Goal: Book appointment/travel/reservation

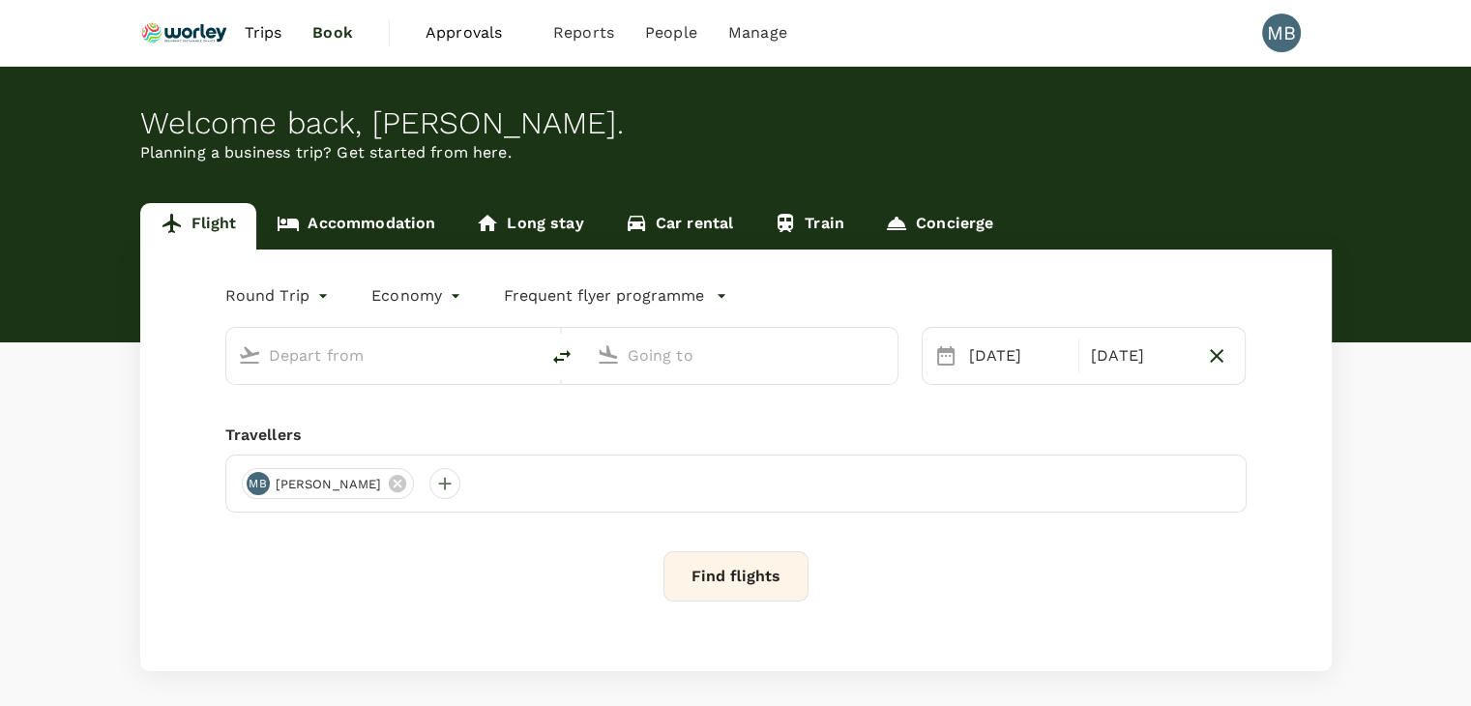
click at [360, 229] on link "Accommodation" at bounding box center [355, 226] width 199 height 46
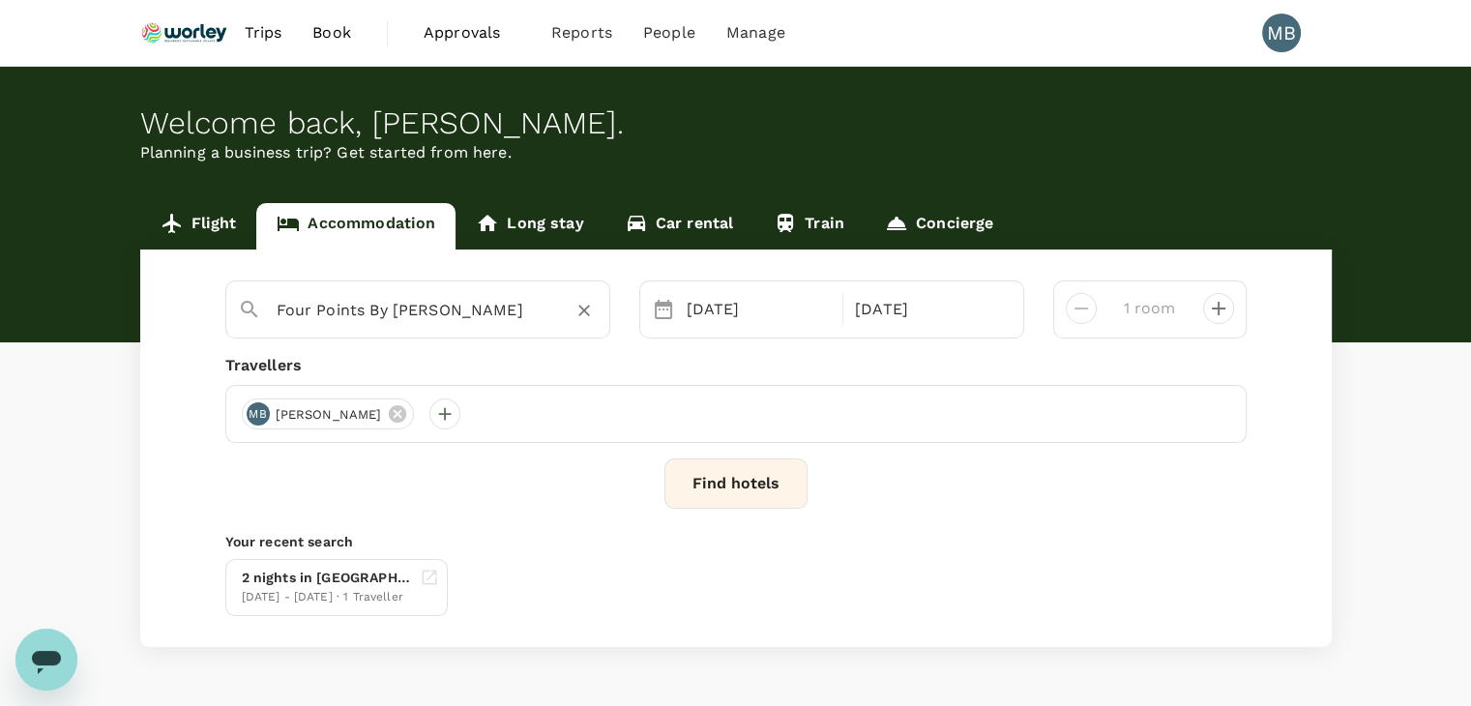
click at [582, 313] on icon "Clear" at bounding box center [583, 310] width 19 height 19
type input "Four Points By Sheraton Puchong"
click at [582, 311] on icon "Clear" at bounding box center [584, 312] width 12 height 12
click at [525, 312] on input "text" at bounding box center [410, 310] width 267 height 30
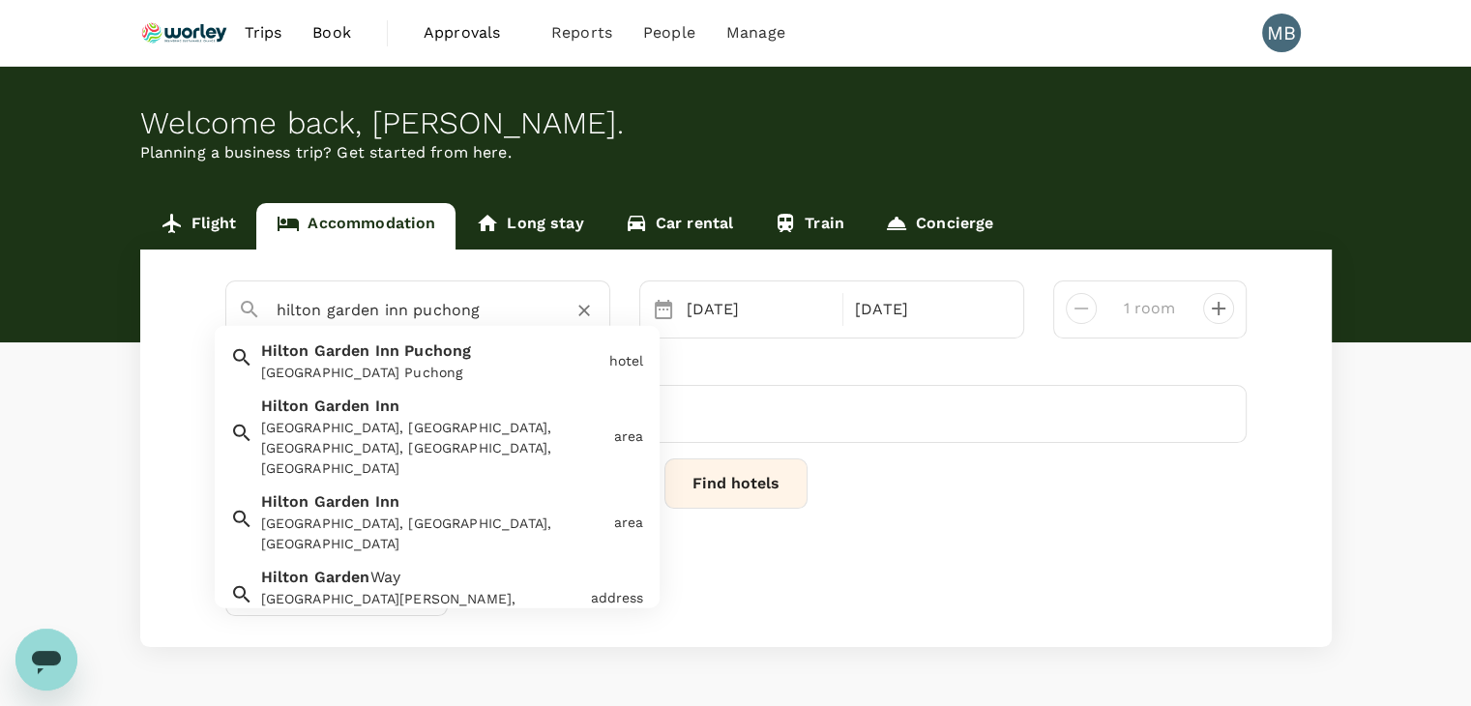
click at [482, 369] on div "[GEOGRAPHIC_DATA] Puchong" at bounding box center [431, 373] width 340 height 20
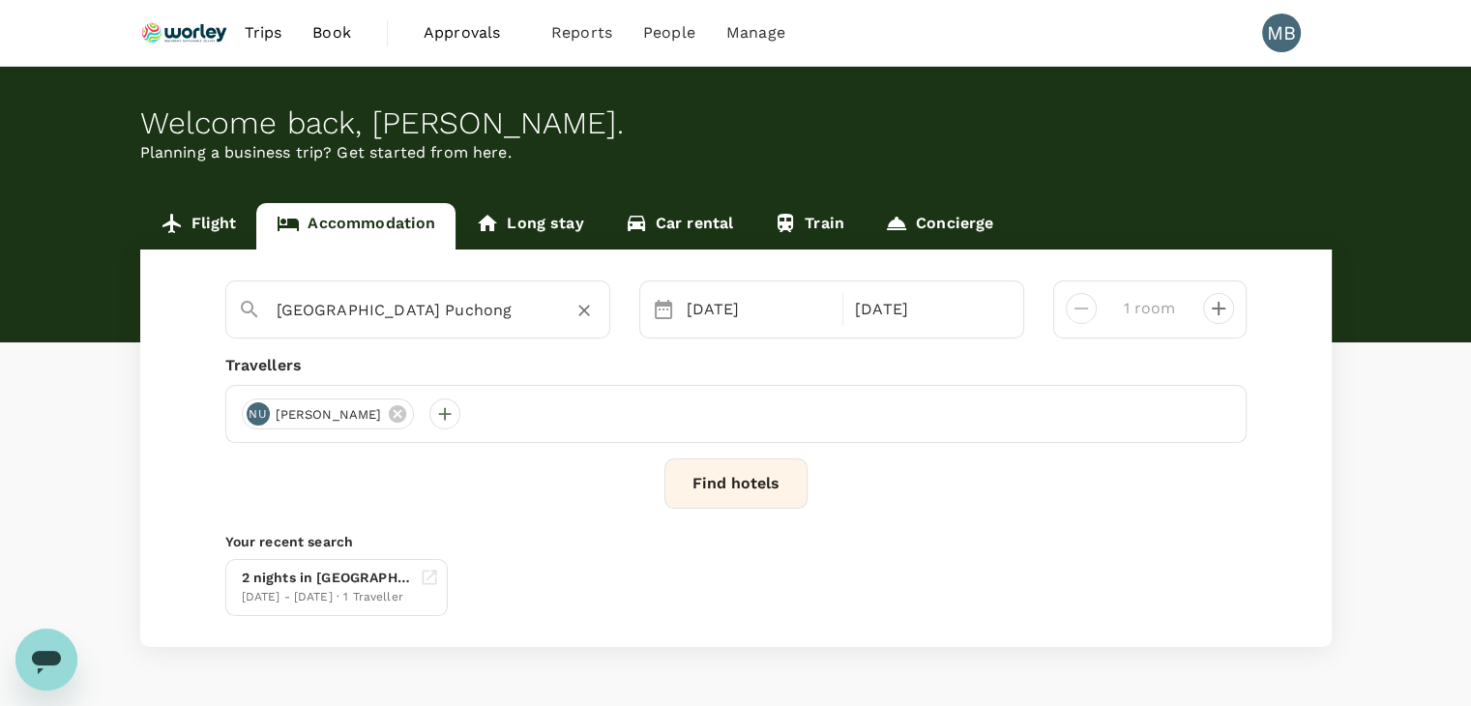
type input "[GEOGRAPHIC_DATA] Puchong"
click at [692, 483] on button "Find hotels" at bounding box center [735, 483] width 143 height 50
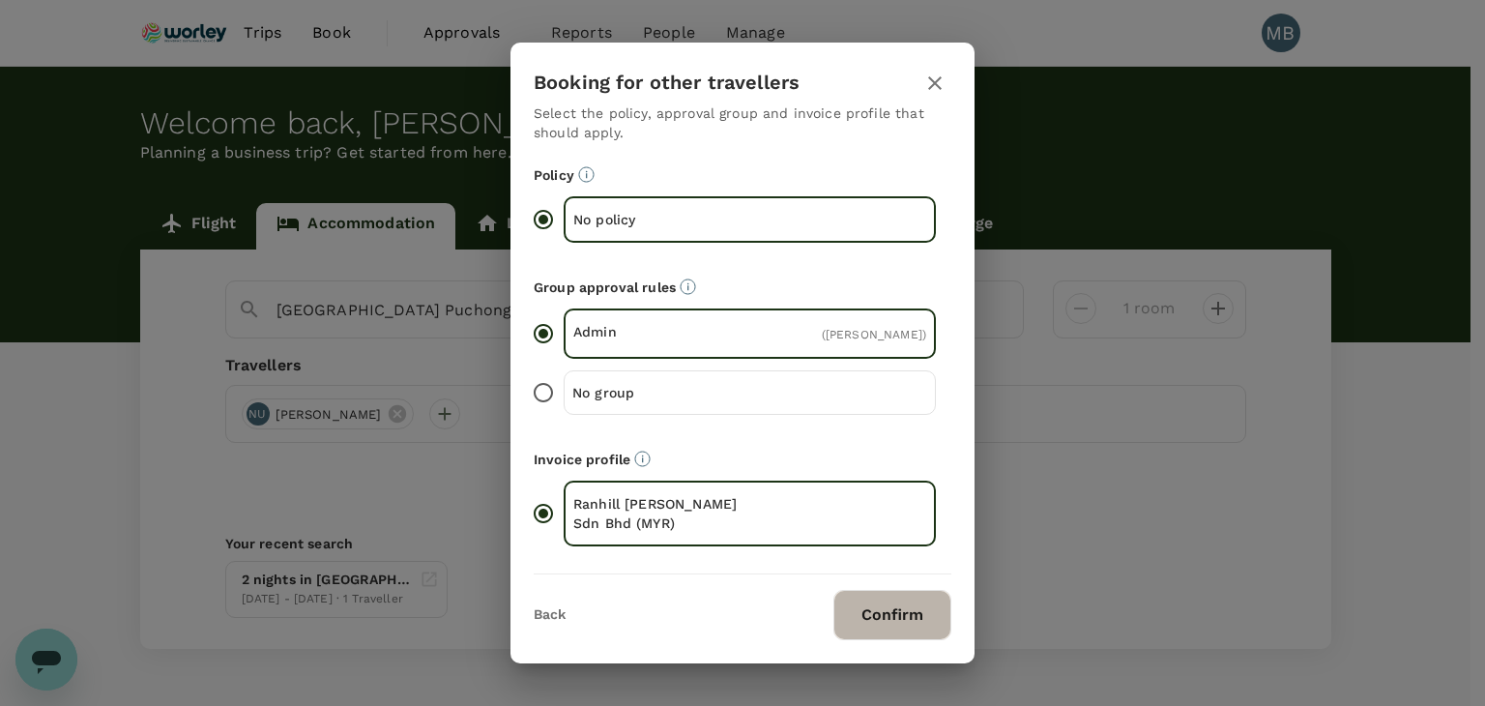
click at [859, 607] on button "Confirm" at bounding box center [893, 615] width 118 height 50
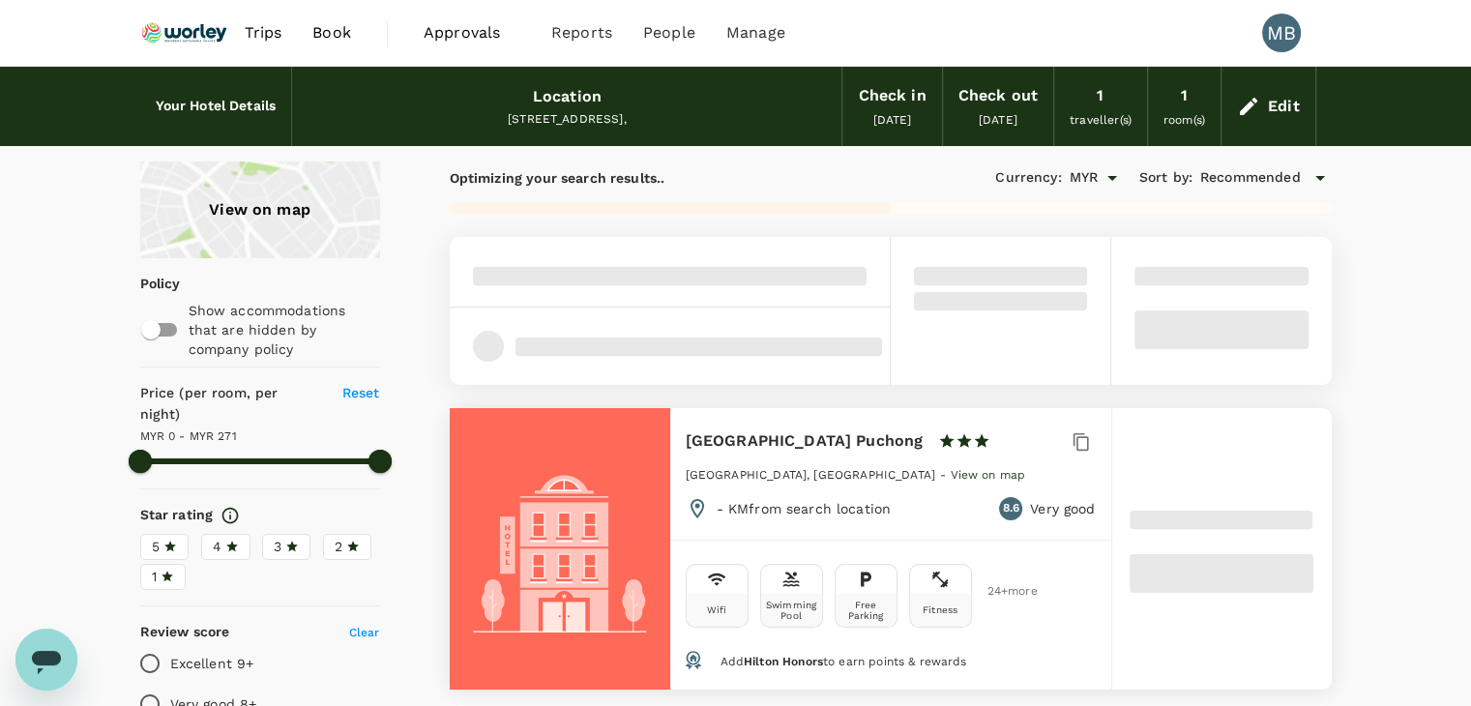
type input "271"
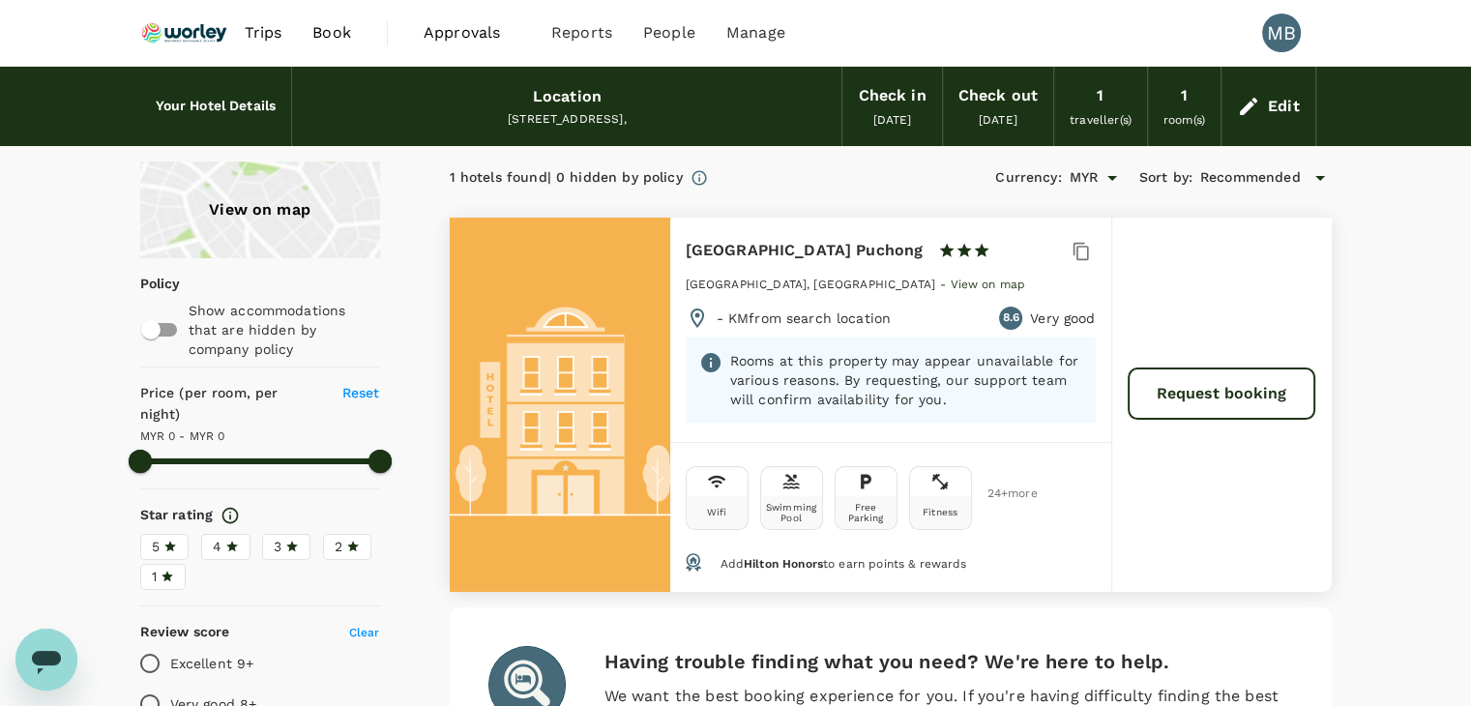
click at [1247, 101] on icon at bounding box center [1248, 106] width 23 height 23
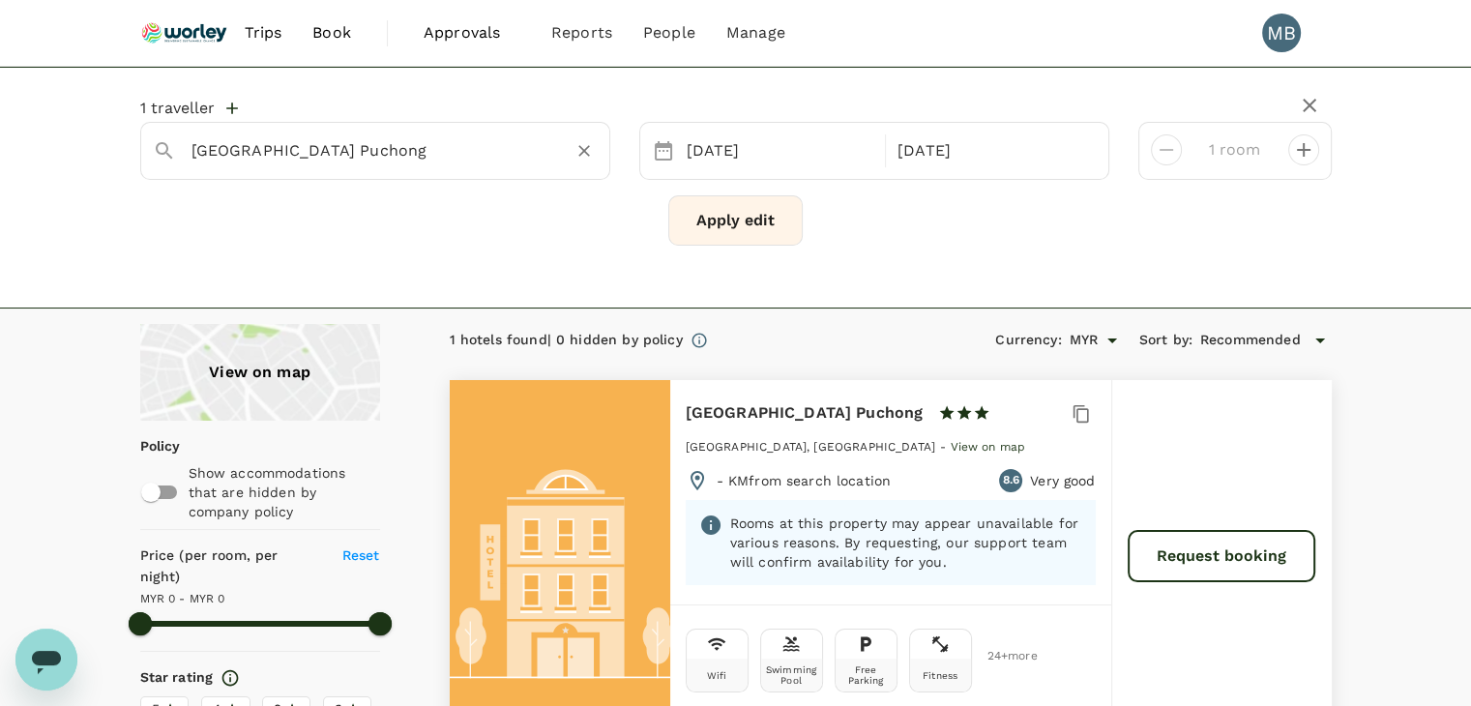
click at [582, 141] on icon "Clear" at bounding box center [583, 150] width 19 height 19
click at [388, 212] on div "Bespoke Hotel Puchong" at bounding box center [389, 208] width 340 height 19
type input "Bespoke Hotel Puchong"
click at [743, 212] on button "Apply edit" at bounding box center [735, 220] width 134 height 50
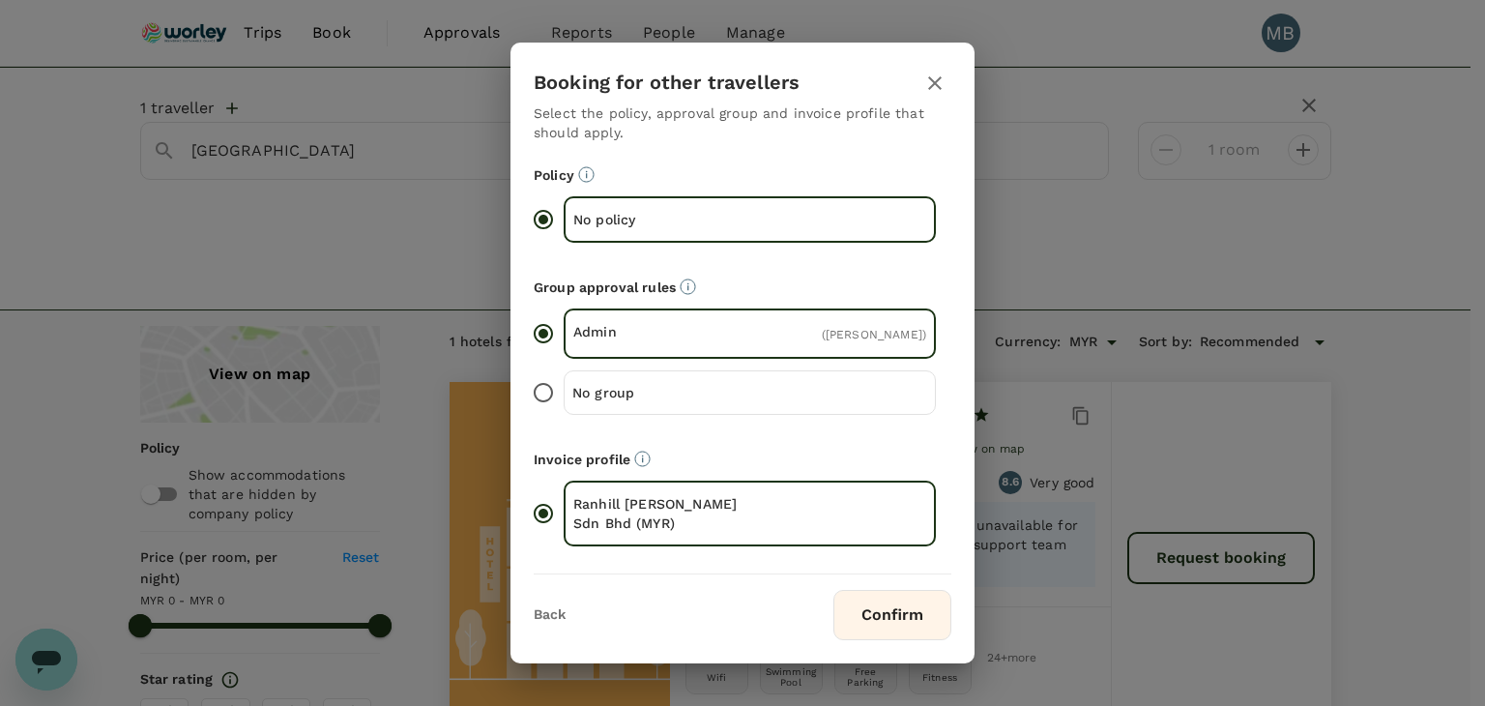
click at [857, 619] on button "Confirm" at bounding box center [893, 615] width 118 height 50
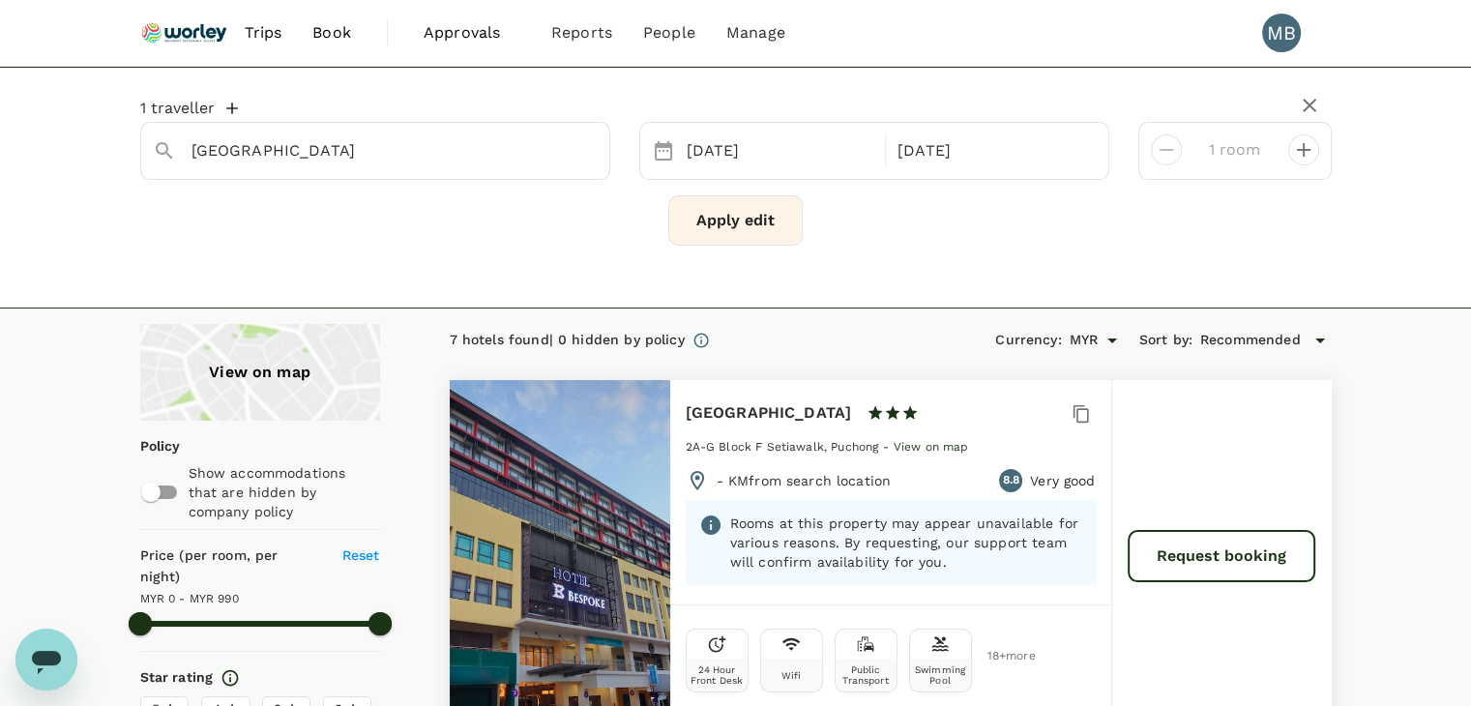
type input "989"
click at [520, 148] on input "Bespoke Hotel Puchong" at bounding box center [367, 150] width 352 height 30
click at [587, 148] on icon "Clear" at bounding box center [583, 150] width 19 height 19
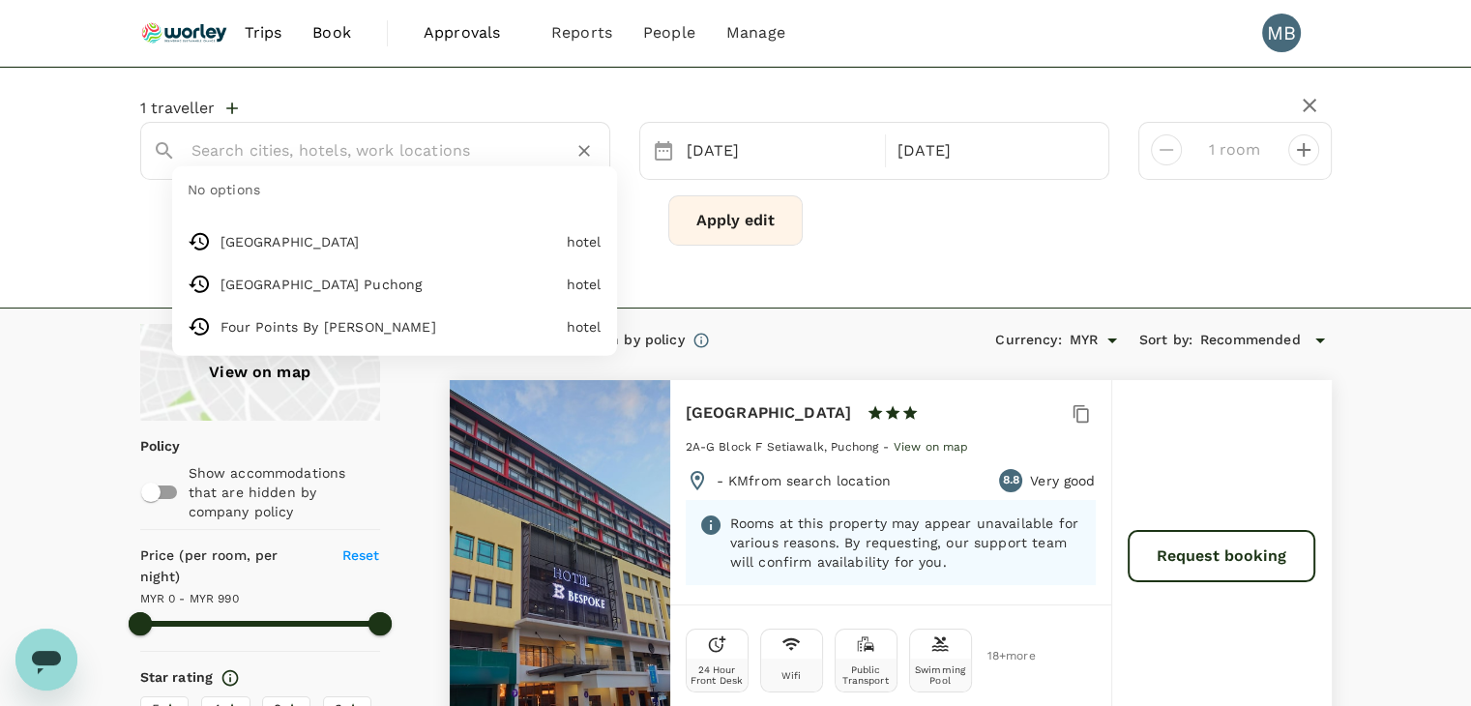
type input "[GEOGRAPHIC_DATA] Puchong"
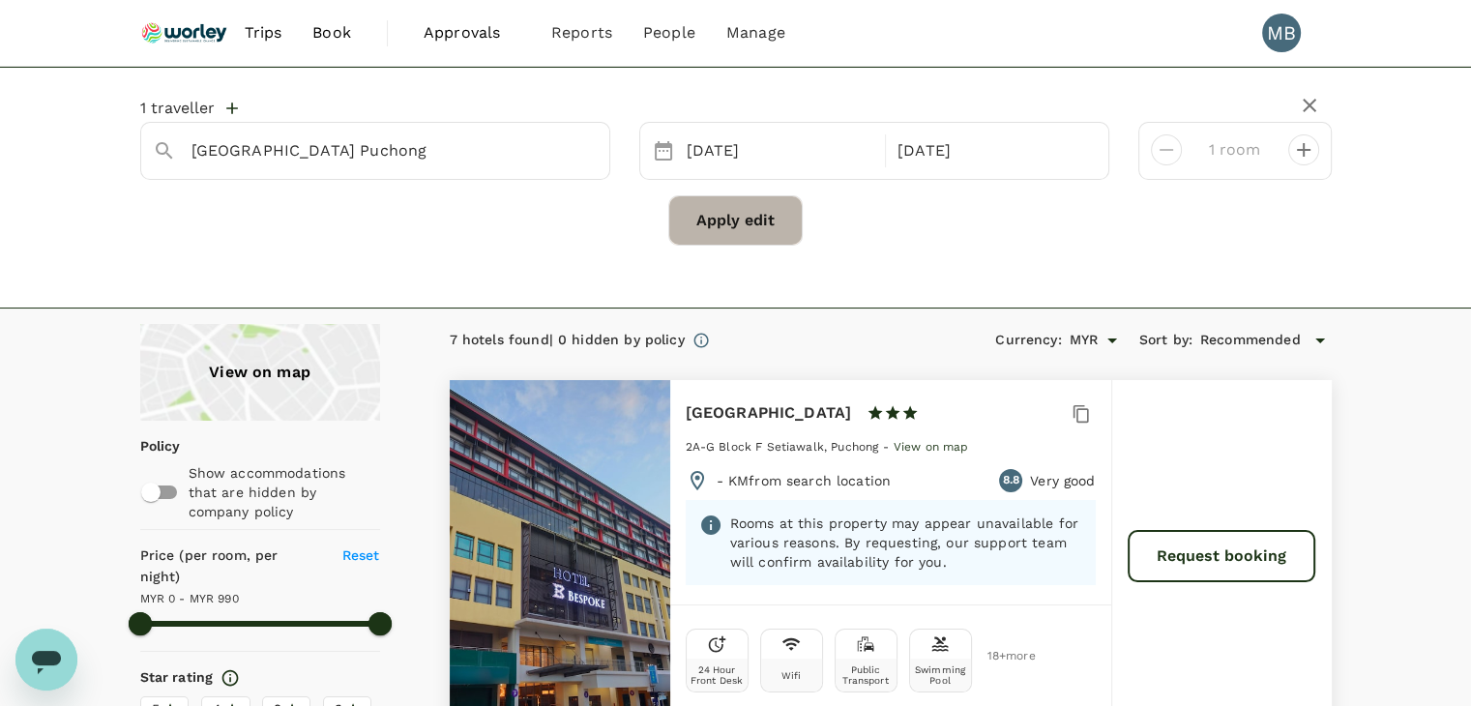
click at [716, 220] on button "Apply edit" at bounding box center [735, 220] width 134 height 50
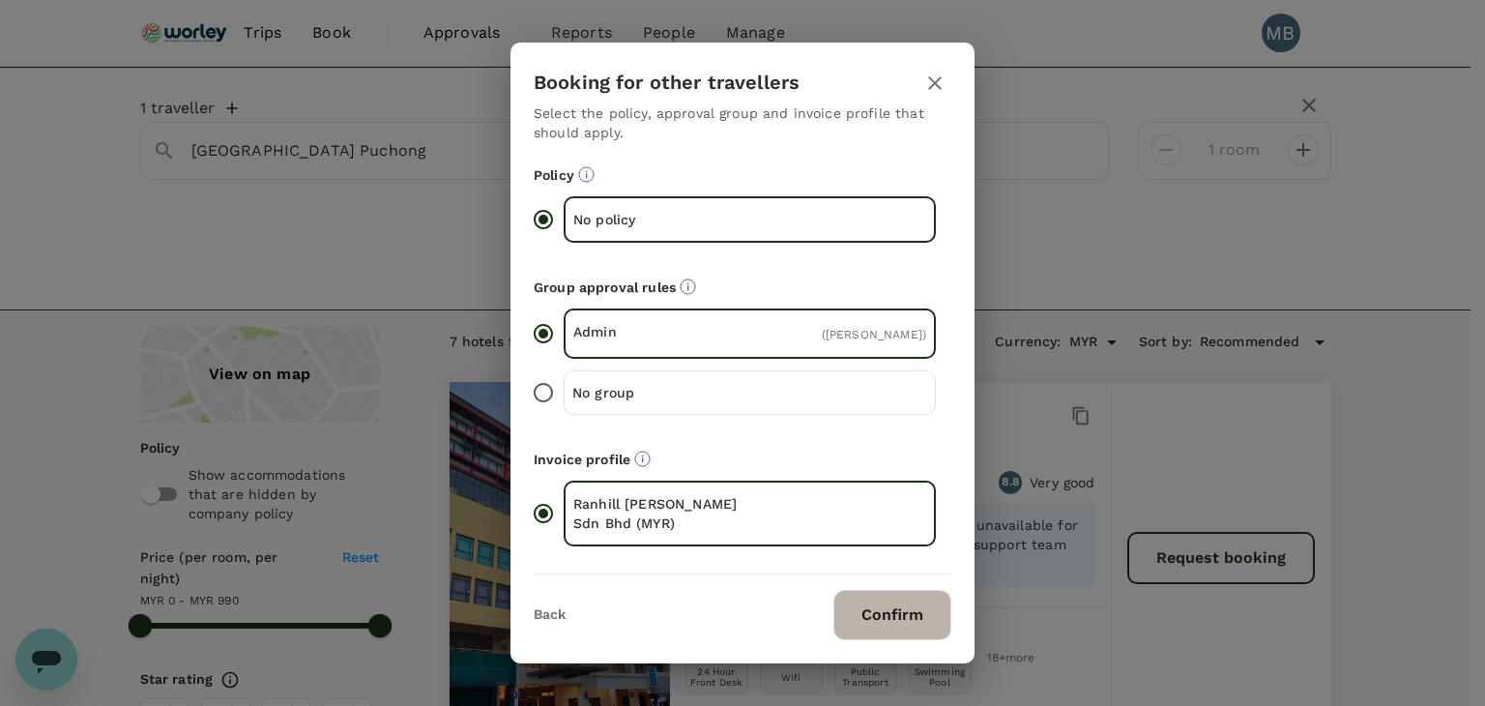
click at [851, 621] on button "Confirm" at bounding box center [893, 615] width 118 height 50
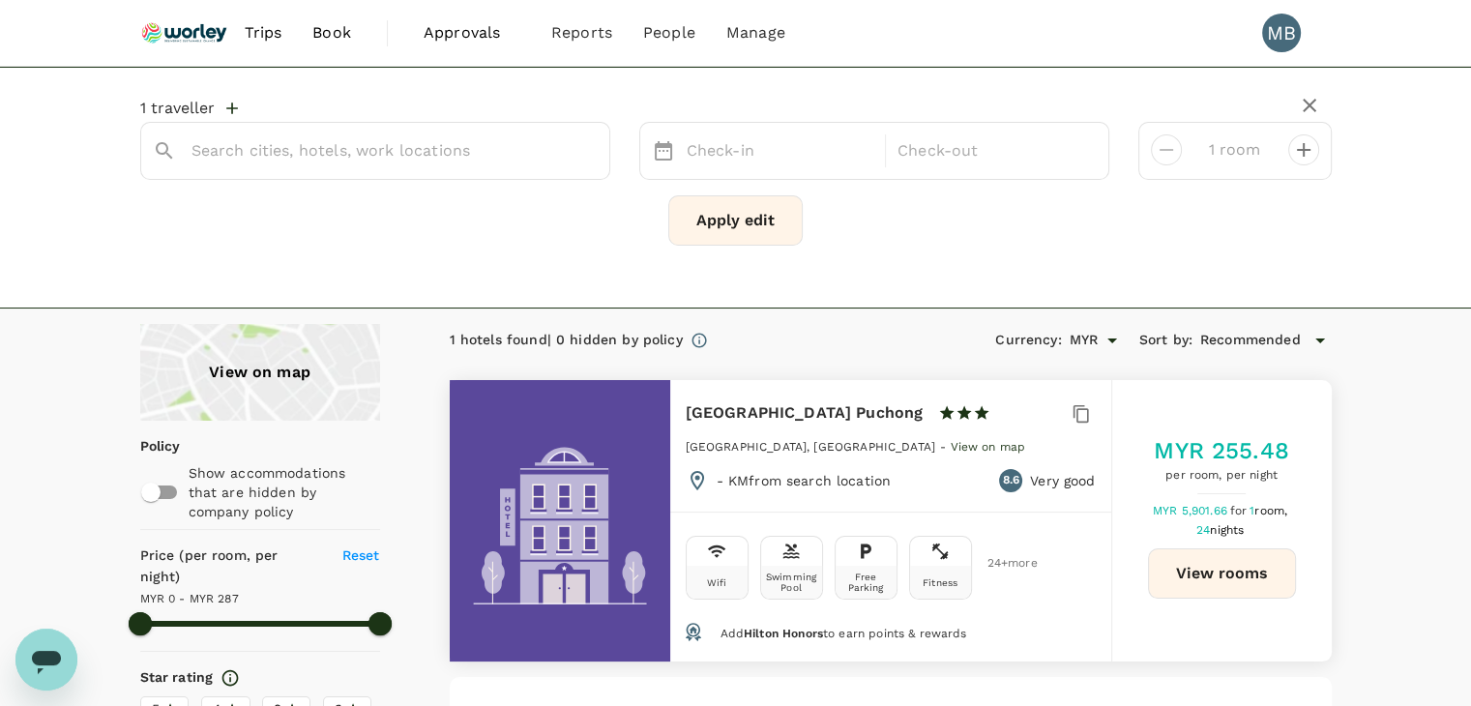
type input "[GEOGRAPHIC_DATA] Puchong"
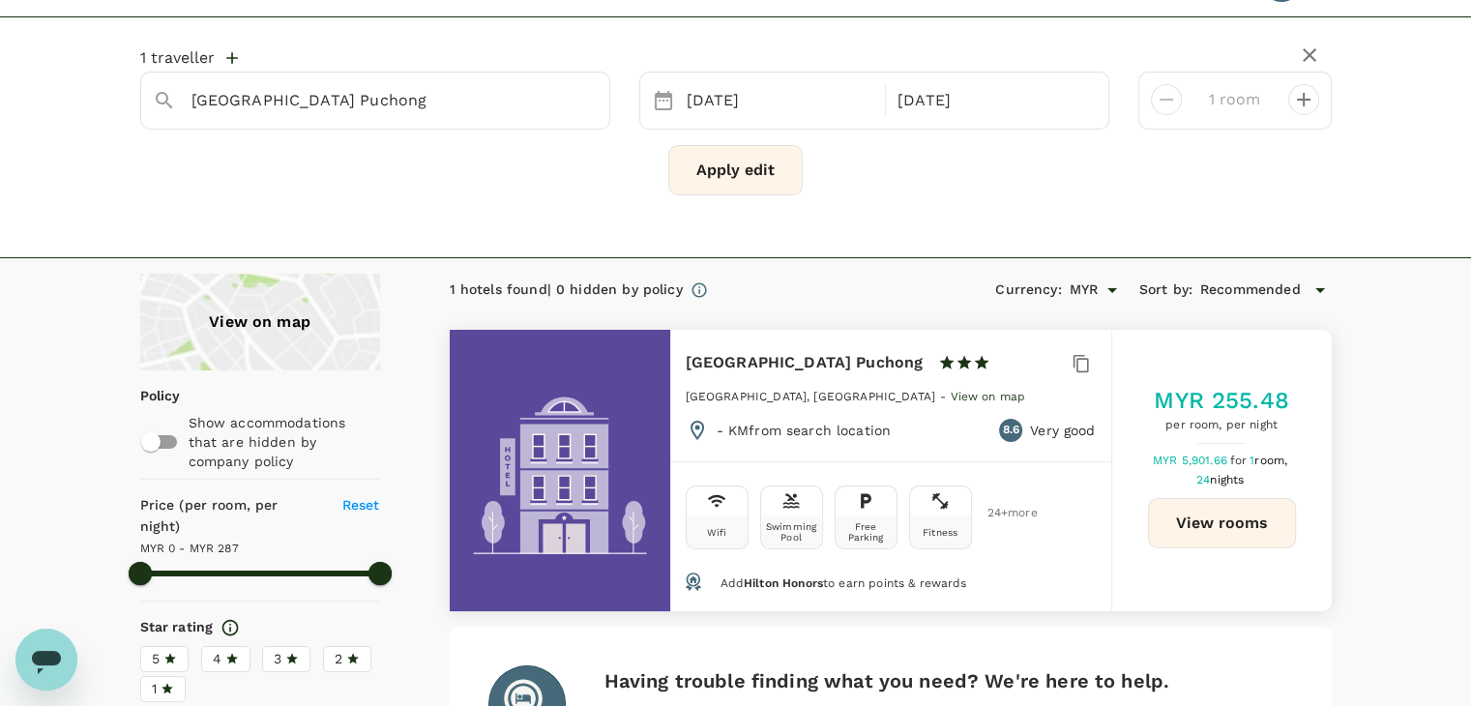
scroll to position [97, 0]
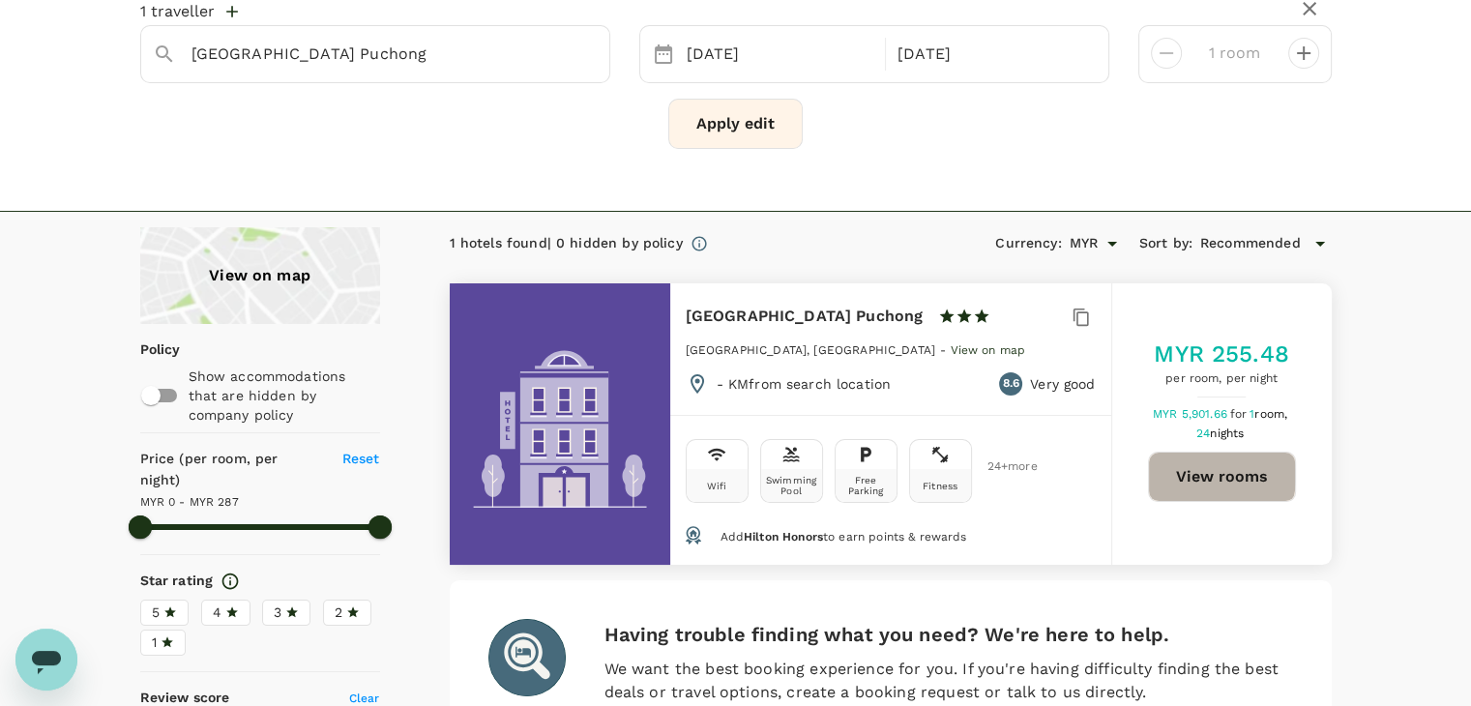
click at [1191, 473] on button "View rooms" at bounding box center [1222, 477] width 148 height 50
type input "286"
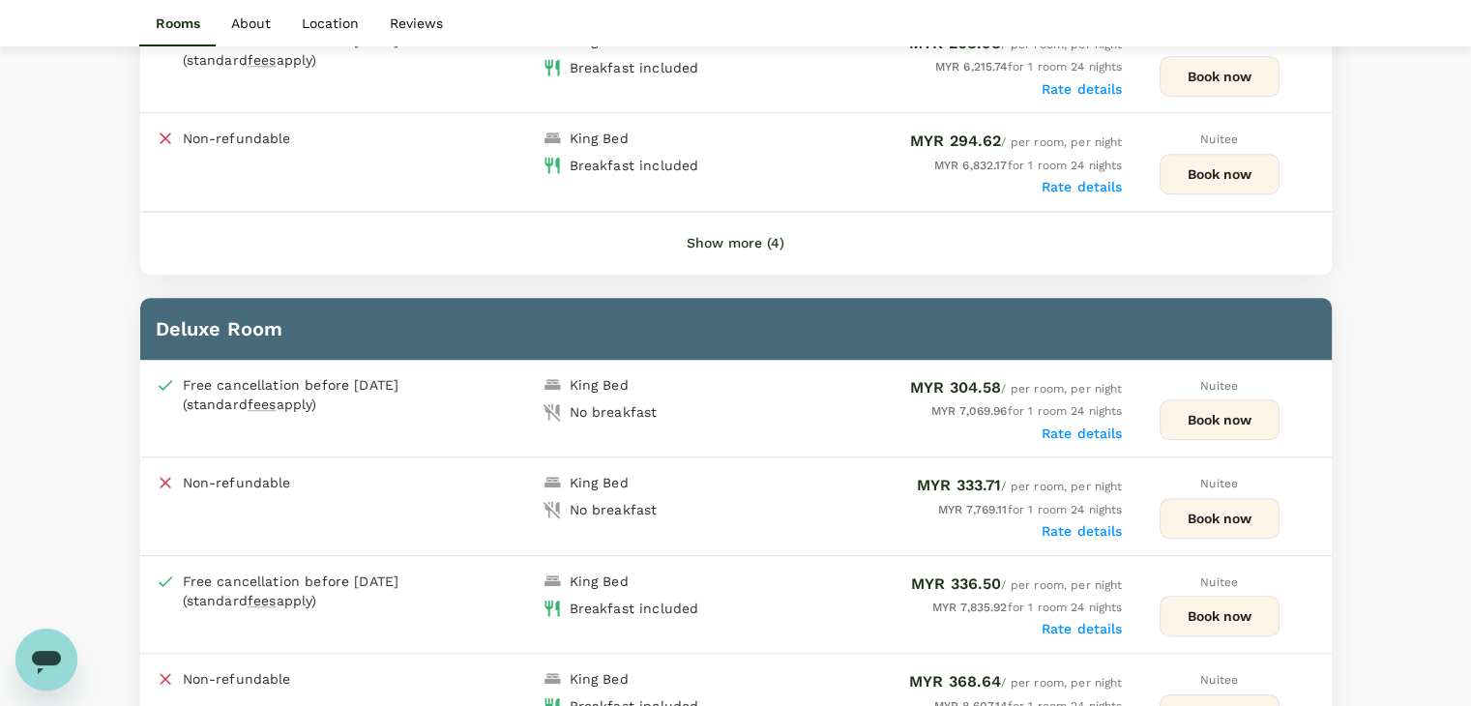
scroll to position [1257, 0]
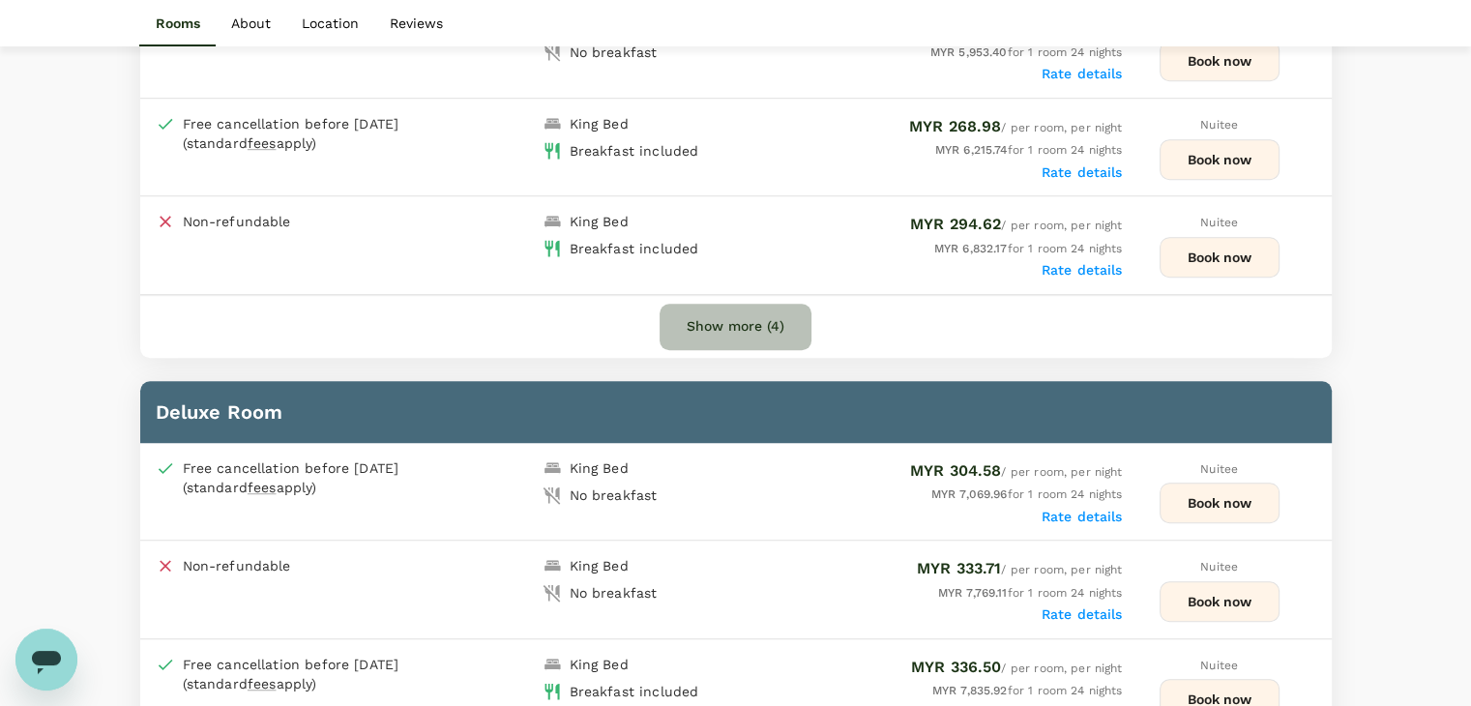
click at [758, 319] on button "Show more (4)" at bounding box center [736, 327] width 152 height 46
